Goal: Task Accomplishment & Management: Use online tool/utility

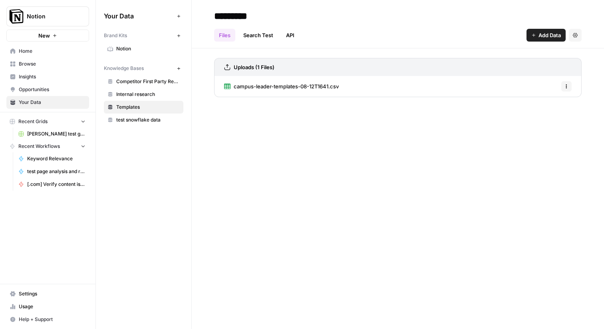
click at [44, 64] on span "Browse" at bounding box center [52, 63] width 67 height 7
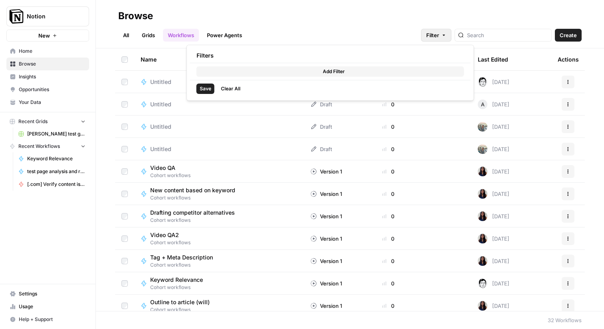
click at [446, 36] on icon "button" at bounding box center [444, 35] width 5 height 5
click at [339, 22] on div "All Grids Workflows Power Agents Filter Create" at bounding box center [350, 31] width 464 height 19
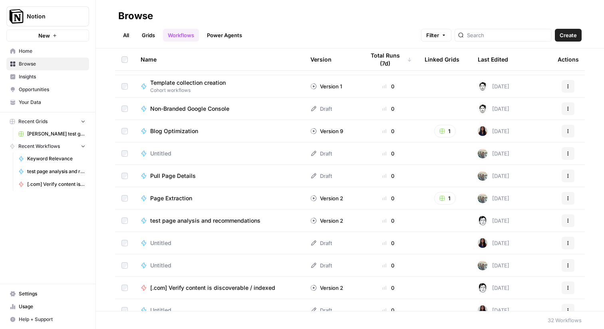
scroll to position [295, 0]
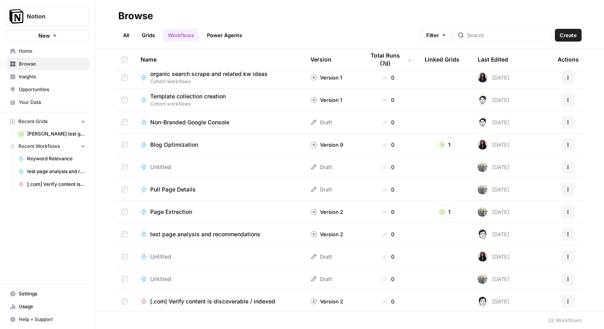
click at [171, 149] on td "Blog Optimization" at bounding box center [219, 145] width 170 height 22
click at [452, 38] on button "Filter" at bounding box center [436, 35] width 30 height 13
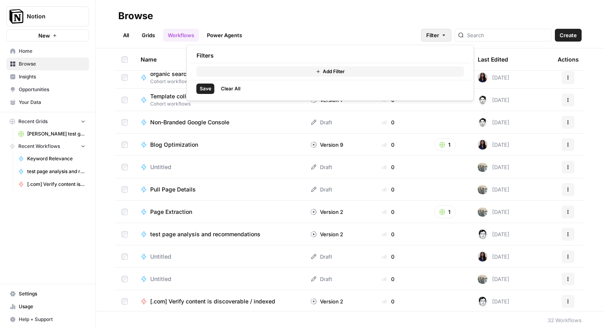
click at [324, 71] on span "Add Filter" at bounding box center [334, 71] width 22 height 7
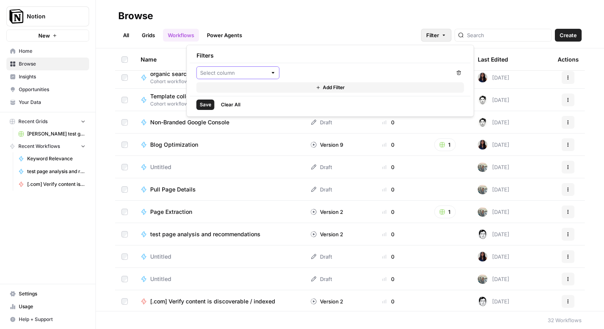
click at [255, 72] on input "text" at bounding box center [233, 73] width 67 height 8
click at [243, 136] on span "Last Edited By" at bounding box center [241, 136] width 58 height 8
type input "Last Edited By"
click at [304, 72] on input "text" at bounding box center [363, 73] width 153 height 8
click at [329, 98] on button "[PERSON_NAME]" at bounding box center [368, 92] width 162 height 13
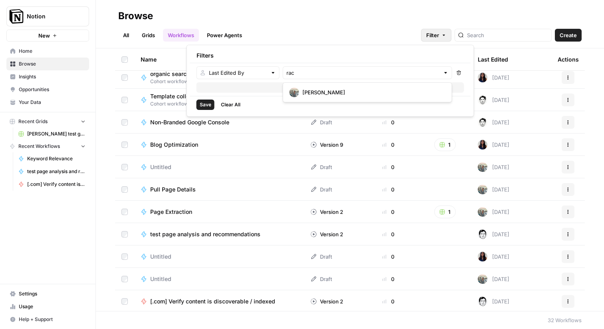
type input "[PERSON_NAME]"
click at [201, 103] on span "Save" at bounding box center [206, 104] width 12 height 7
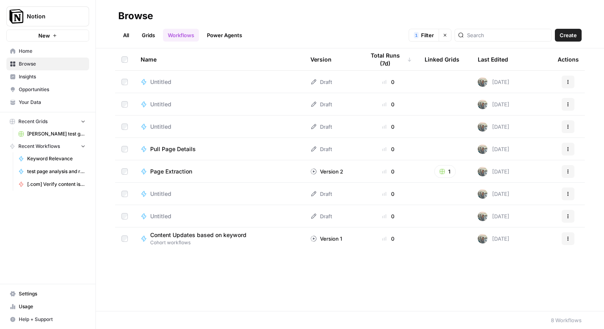
click at [118, 33] on header "Browse All Grids Workflows Power Agents 1 Filter Clear filters Create" at bounding box center [350, 24] width 508 height 48
click at [125, 33] on link "All" at bounding box center [126, 35] width 16 height 13
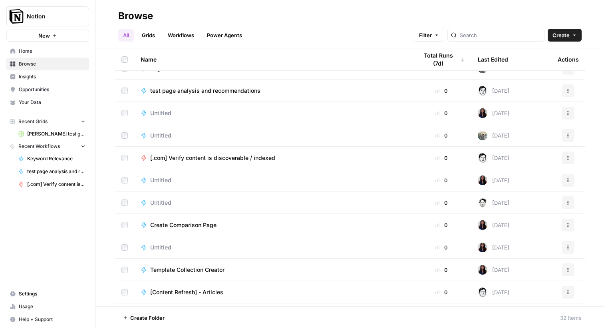
scroll to position [481, 0]
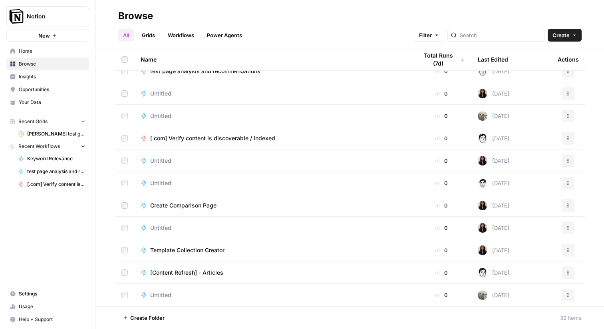
click at [173, 276] on span "[Content Refresh] - Articles" at bounding box center [186, 273] width 73 height 8
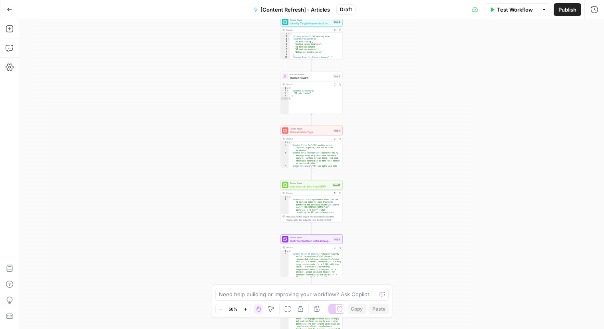
click at [372, 127] on div "Workflow Set Inputs Inputs Workflow Workflow Step 4 Output Expand Output Copy 1…" at bounding box center [311, 174] width 585 height 310
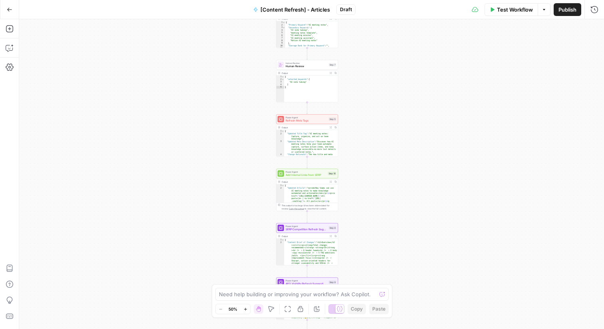
drag, startPoint x: 415, startPoint y: 223, endPoint x: 403, endPoint y: 67, distance: 156.7
click at [403, 67] on div "Workflow Set Inputs Inputs Workflow Workflow Step 4 Output Expand Output Copy 1…" at bounding box center [311, 174] width 585 height 310
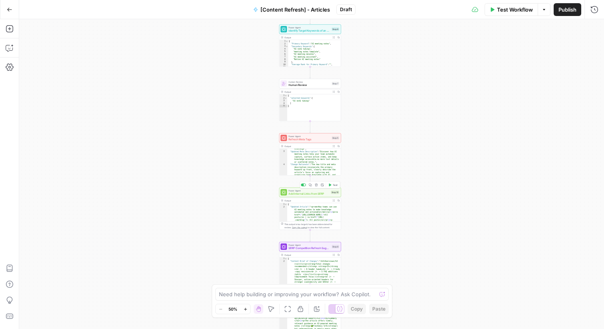
scroll to position [50, 0]
click at [476, 105] on div "Workflow Set Inputs Inputs Workflow Workflow Step 4 Output Expand Output Copy 1…" at bounding box center [311, 174] width 585 height 310
